Goal: Information Seeking & Learning: Understand process/instructions

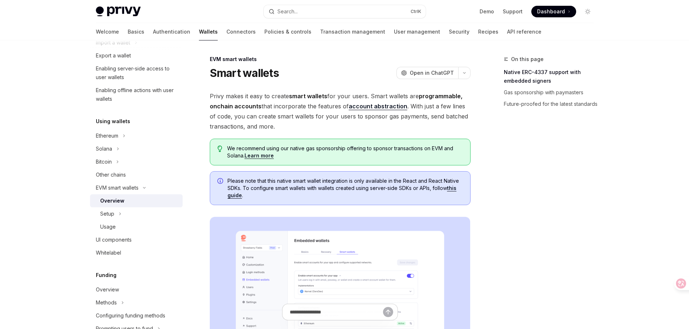
type textarea "*"
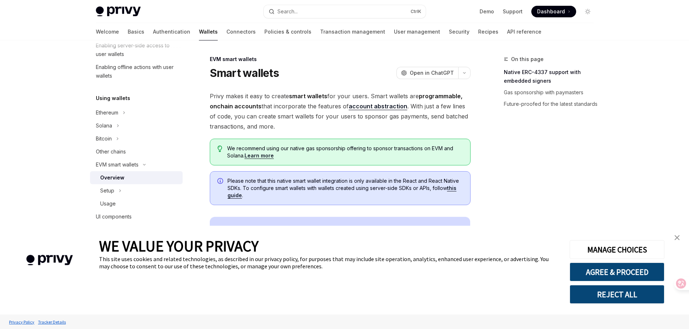
scroll to position [145, 0]
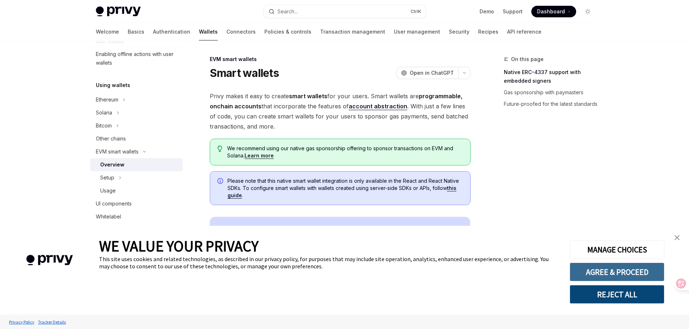
click at [626, 272] on button "AGREE & PROCEED" at bounding box center [617, 272] width 95 height 19
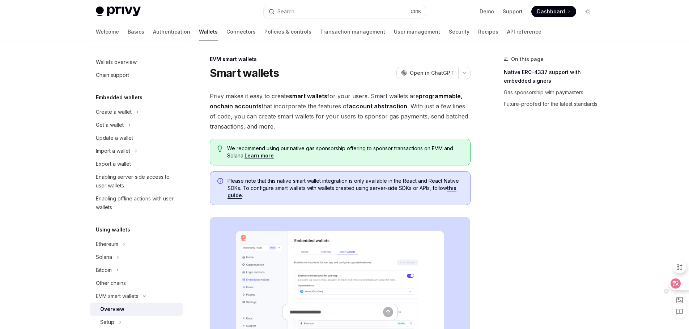
click at [679, 284] on icon at bounding box center [675, 283] width 7 height 7
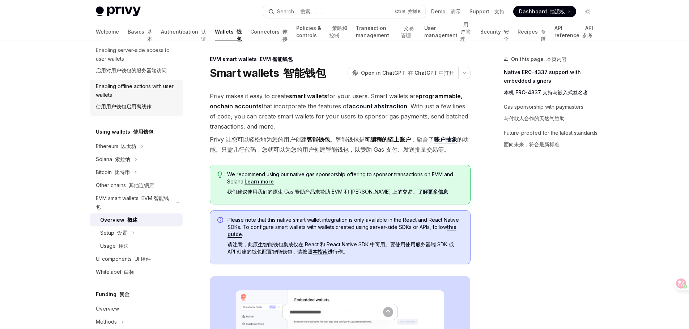
scroll to position [145, 0]
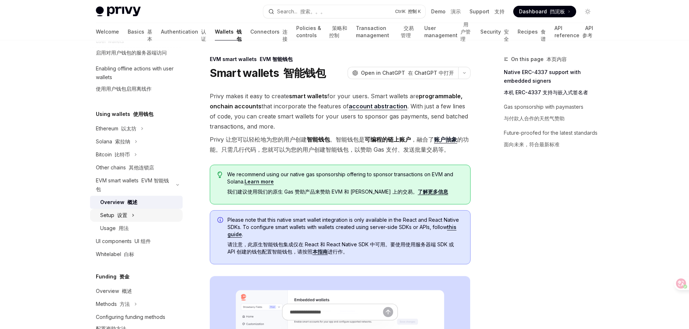
click at [128, 217] on div "Setup 设置" at bounding box center [136, 215] width 93 height 13
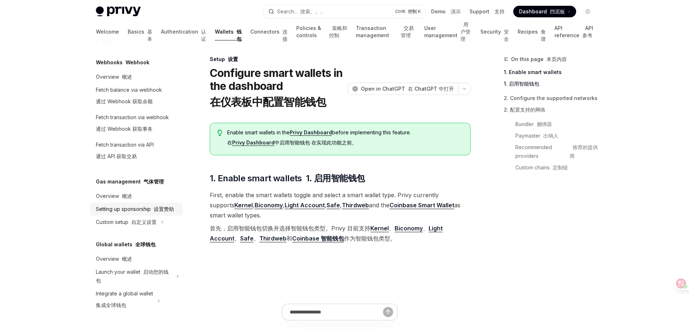
scroll to position [516, 0]
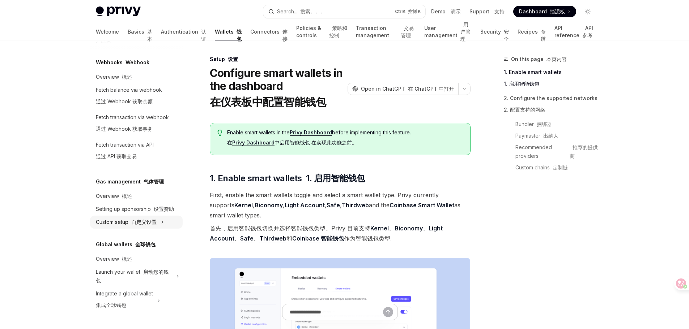
click at [141, 223] on font "自定义设置" at bounding box center [143, 222] width 25 height 6
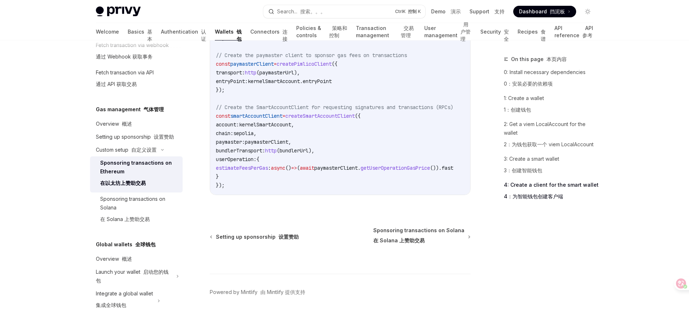
scroll to position [1350, 0]
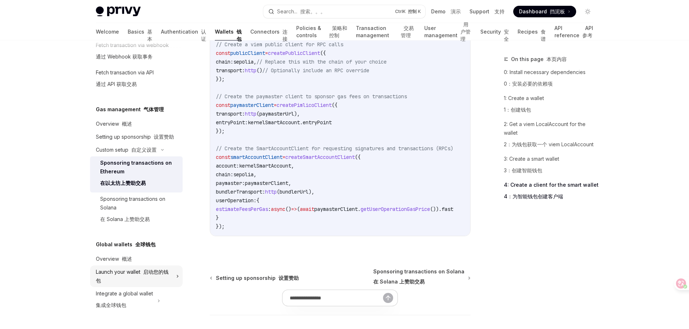
click at [133, 271] on div "Launch your wallet 启动您的钱包" at bounding box center [134, 276] width 76 height 17
type textarea "*"
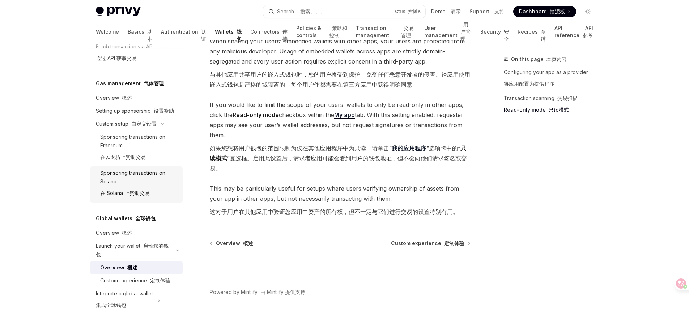
scroll to position [614, 0]
click at [524, 206] on div "On this page 本页内容 Configuring your app as a provider 将应用配置为提供程序 Transaction sca…" at bounding box center [544, 192] width 110 height 274
